Goal: Download file/media

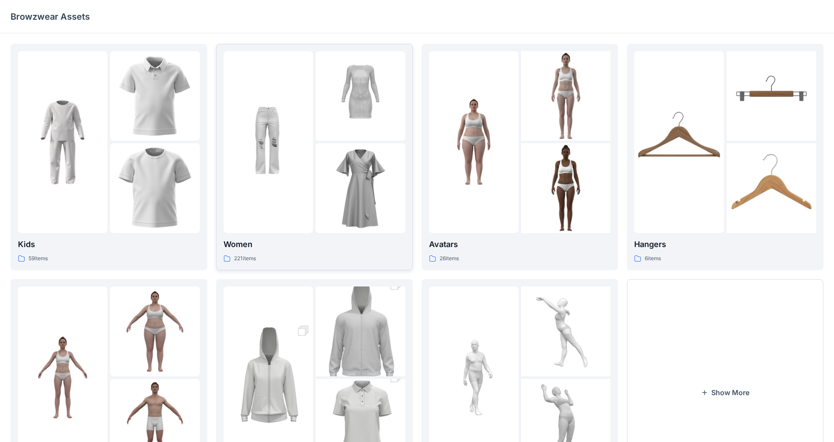
click at [319, 202] on div at bounding box center [359, 187] width 89 height 89
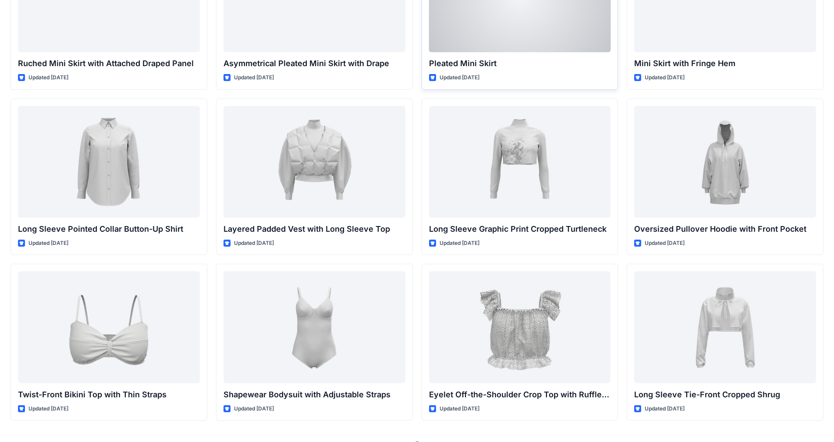
scroll to position [2118, 0]
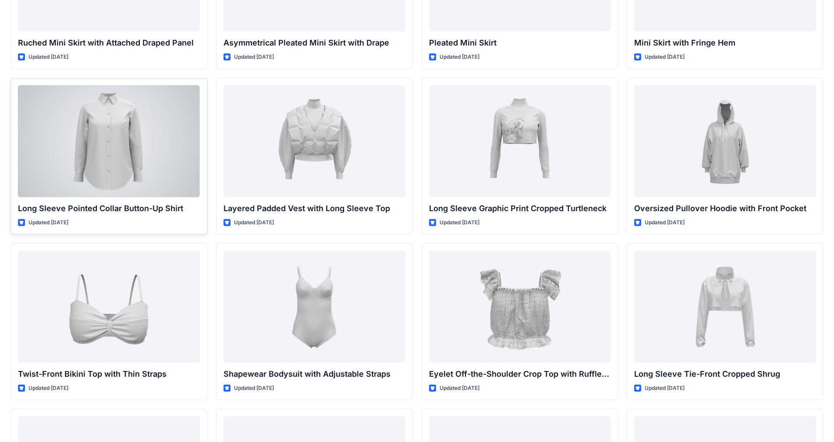
click at [107, 111] on div at bounding box center [109, 141] width 182 height 112
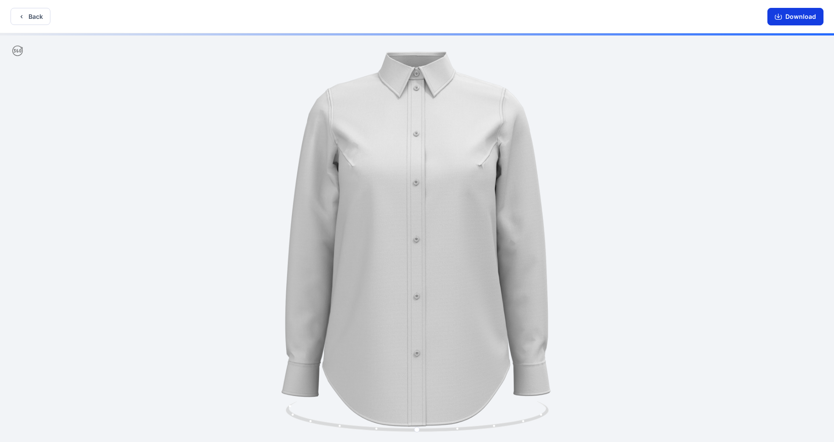
click at [438, 11] on button "Download" at bounding box center [795, 17] width 56 height 18
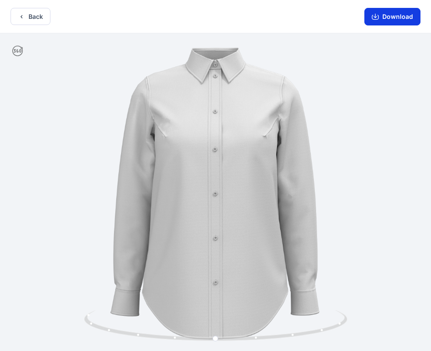
click at [397, 18] on button "Download" at bounding box center [392, 17] width 56 height 18
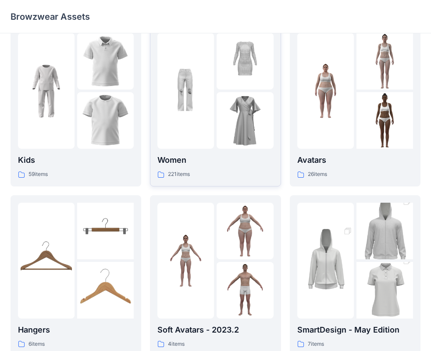
scroll to position [44, 0]
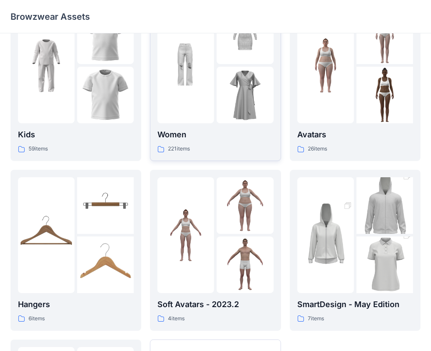
click at [198, 93] on img at bounding box center [185, 65] width 57 height 57
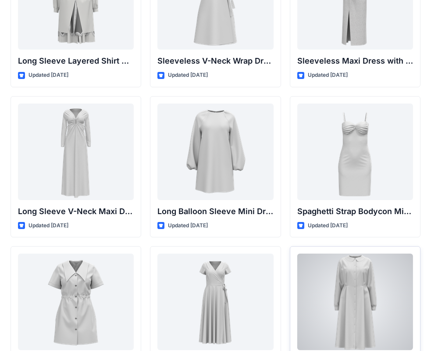
scroll to position [1321, 0]
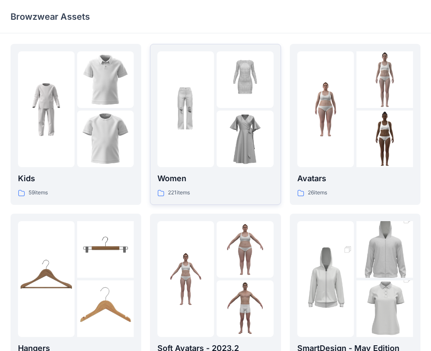
click at [236, 137] on img at bounding box center [244, 138] width 57 height 57
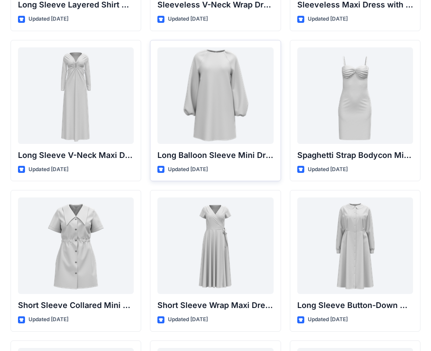
scroll to position [1353, 0]
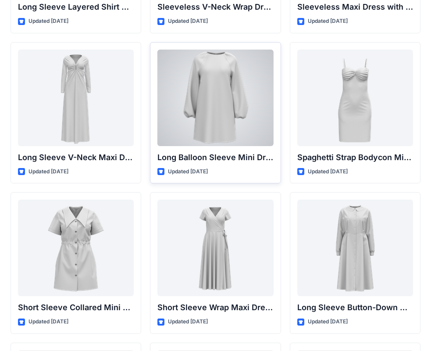
click at [246, 121] on div at bounding box center [215, 98] width 116 height 96
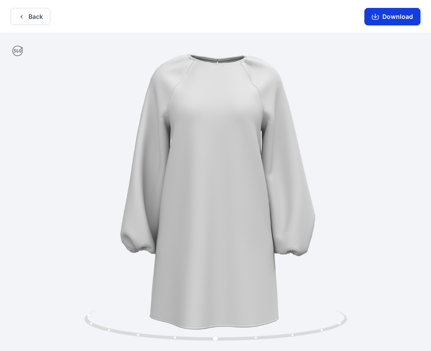
click at [404, 14] on button "Download" at bounding box center [392, 17] width 56 height 18
